Goal: Find specific page/section: Find specific page/section

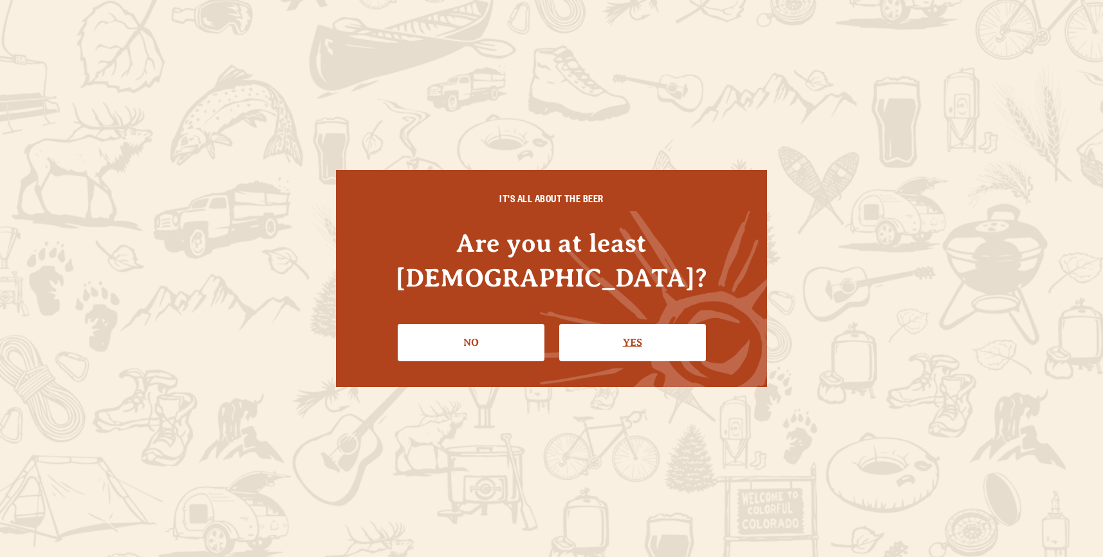
drag, startPoint x: 593, startPoint y: 306, endPoint x: 620, endPoint y: 334, distance: 39.1
click at [620, 334] on link "Yes" at bounding box center [632, 342] width 147 height 37
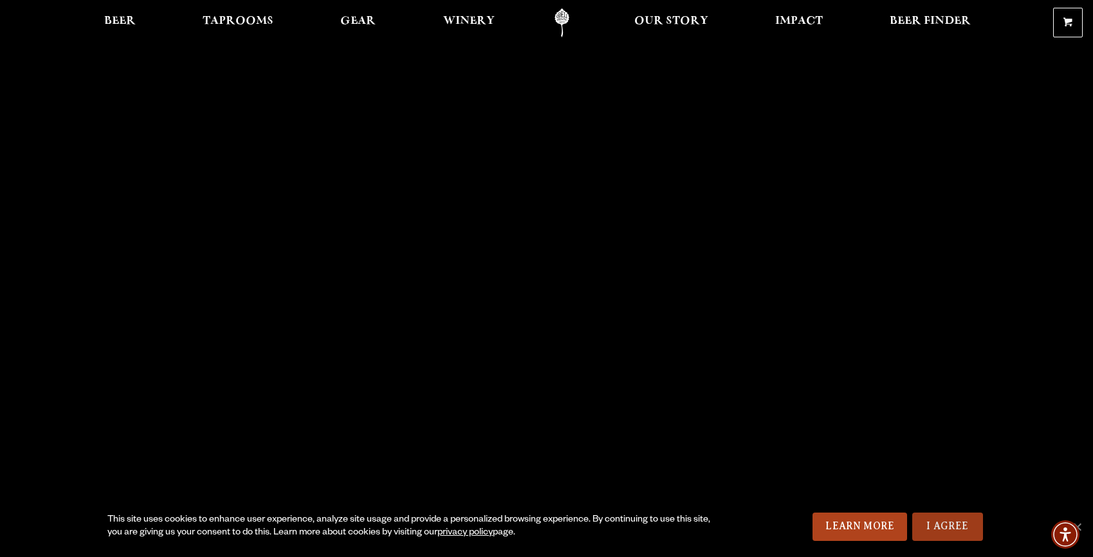
click at [953, 517] on link "I Agree" at bounding box center [947, 526] width 71 height 28
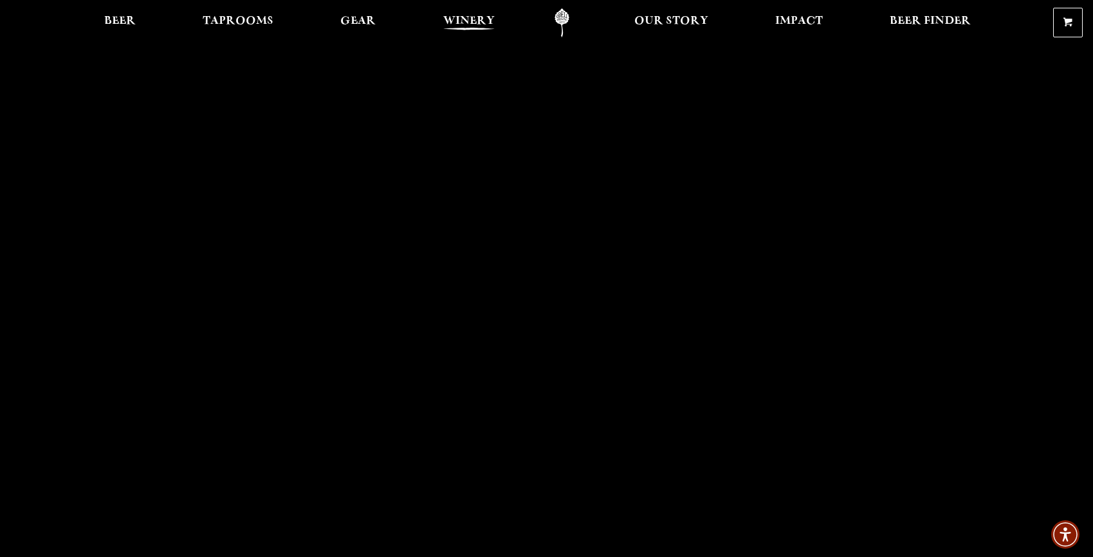
click at [474, 11] on link "Winery" at bounding box center [469, 22] width 68 height 29
click at [112, 23] on span "Beer" at bounding box center [120, 21] width 32 height 10
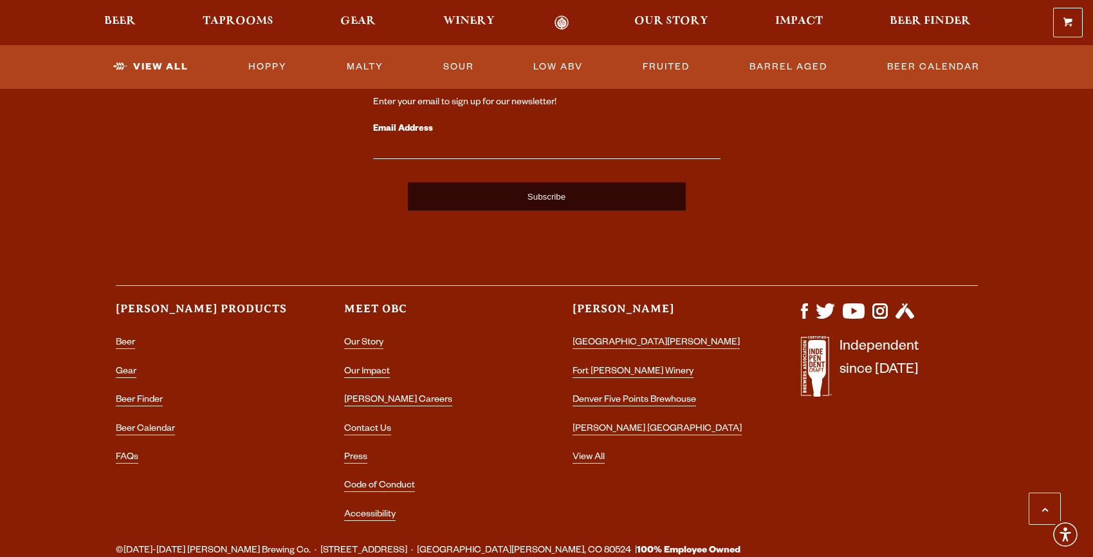
scroll to position [3204, 0]
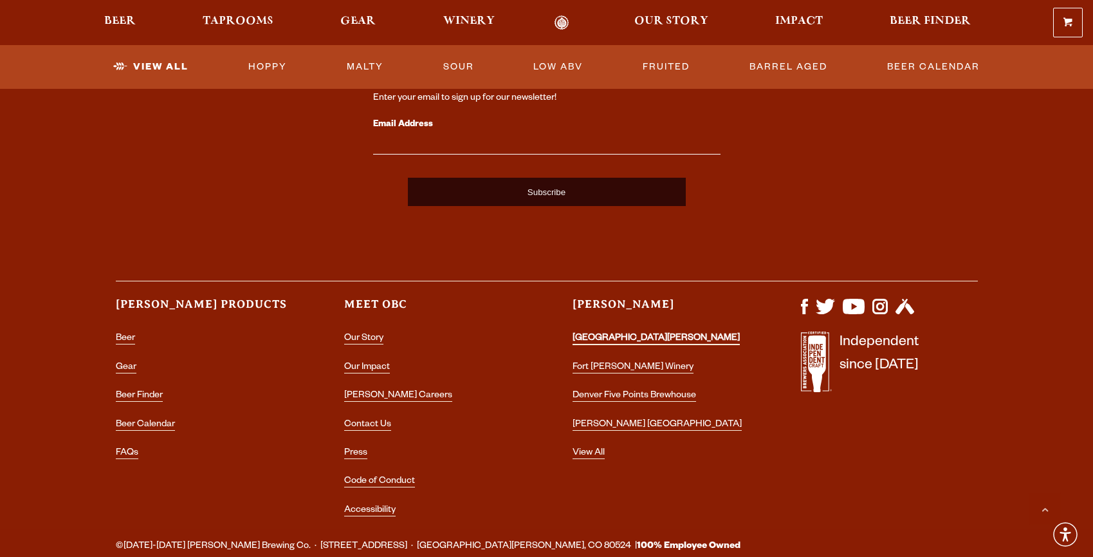
click at [649, 341] on link "[GEOGRAPHIC_DATA][PERSON_NAME]" at bounding box center [656, 339] width 167 height 12
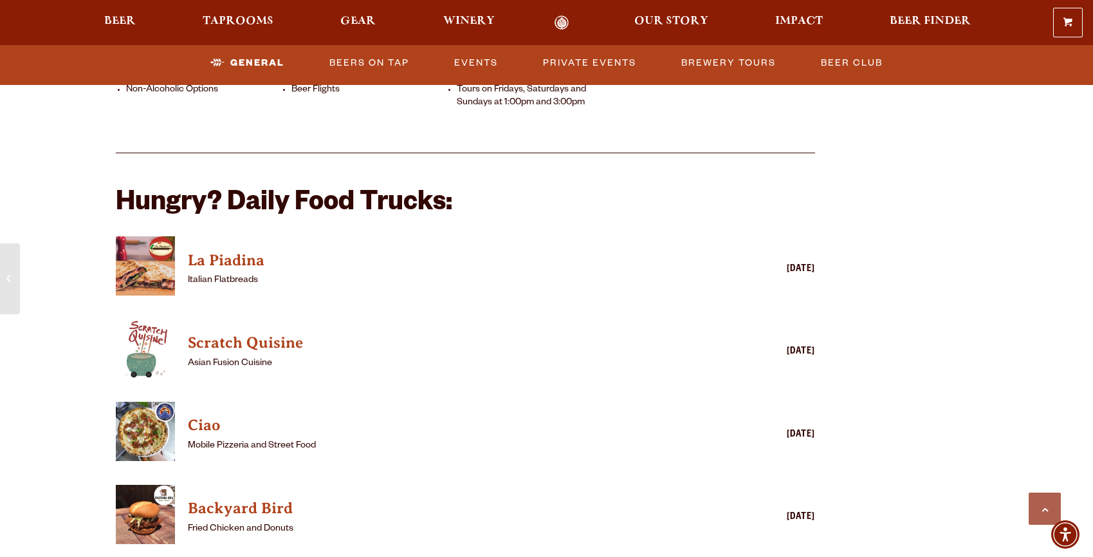
scroll to position [1277, 0]
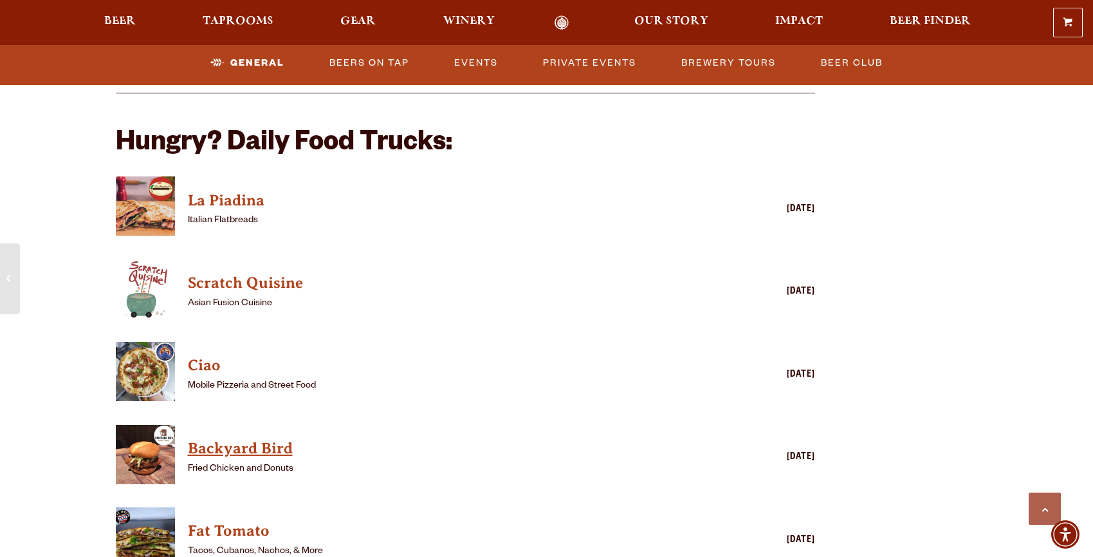
click at [224, 438] on h4 "Backyard Bird" at bounding box center [447, 448] width 519 height 21
